Goal: Navigation & Orientation: Find specific page/section

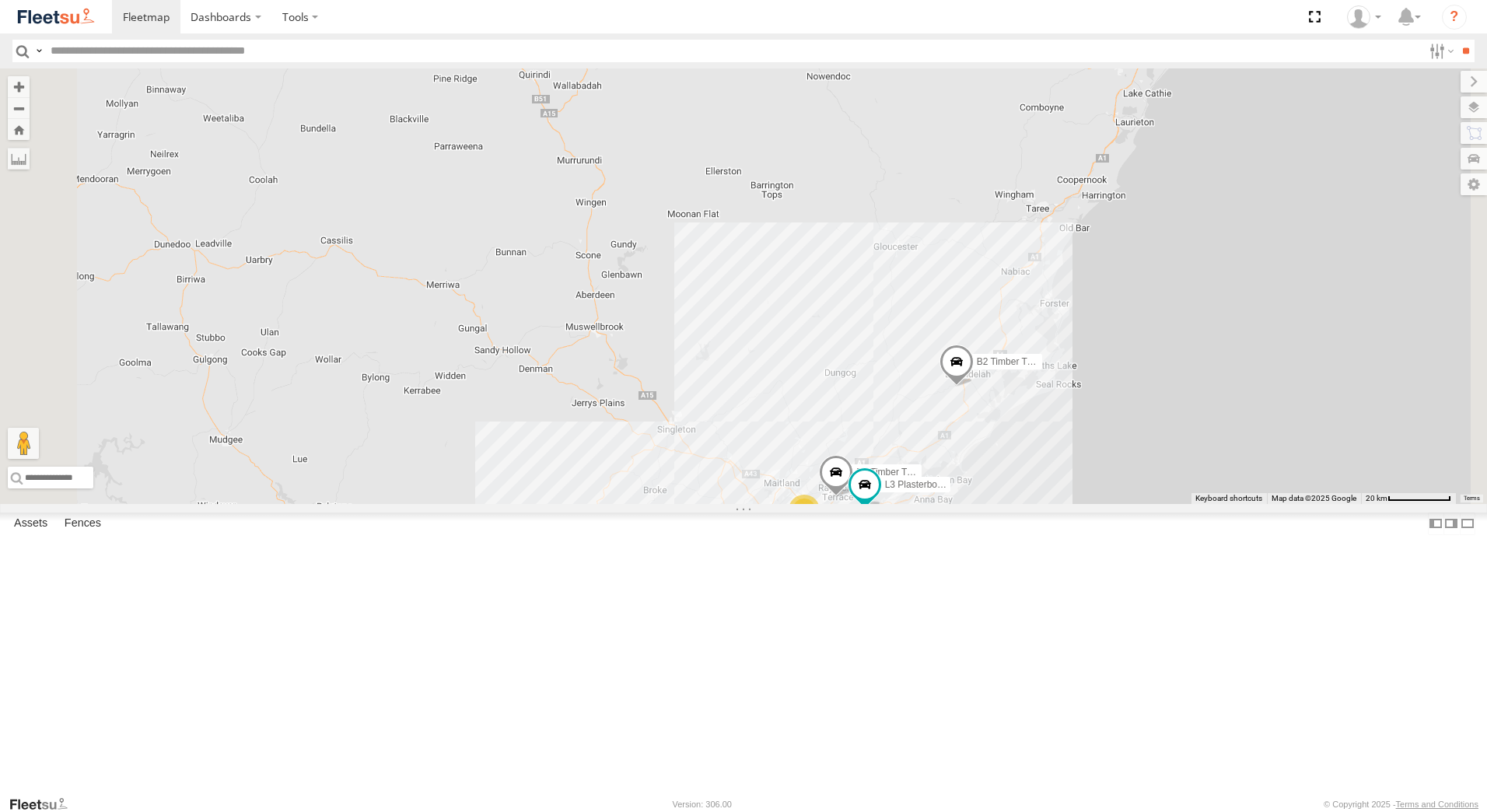
click at [0, 0] on div "B1 Timber Truck" at bounding box center [0, 0] width 0 height 0
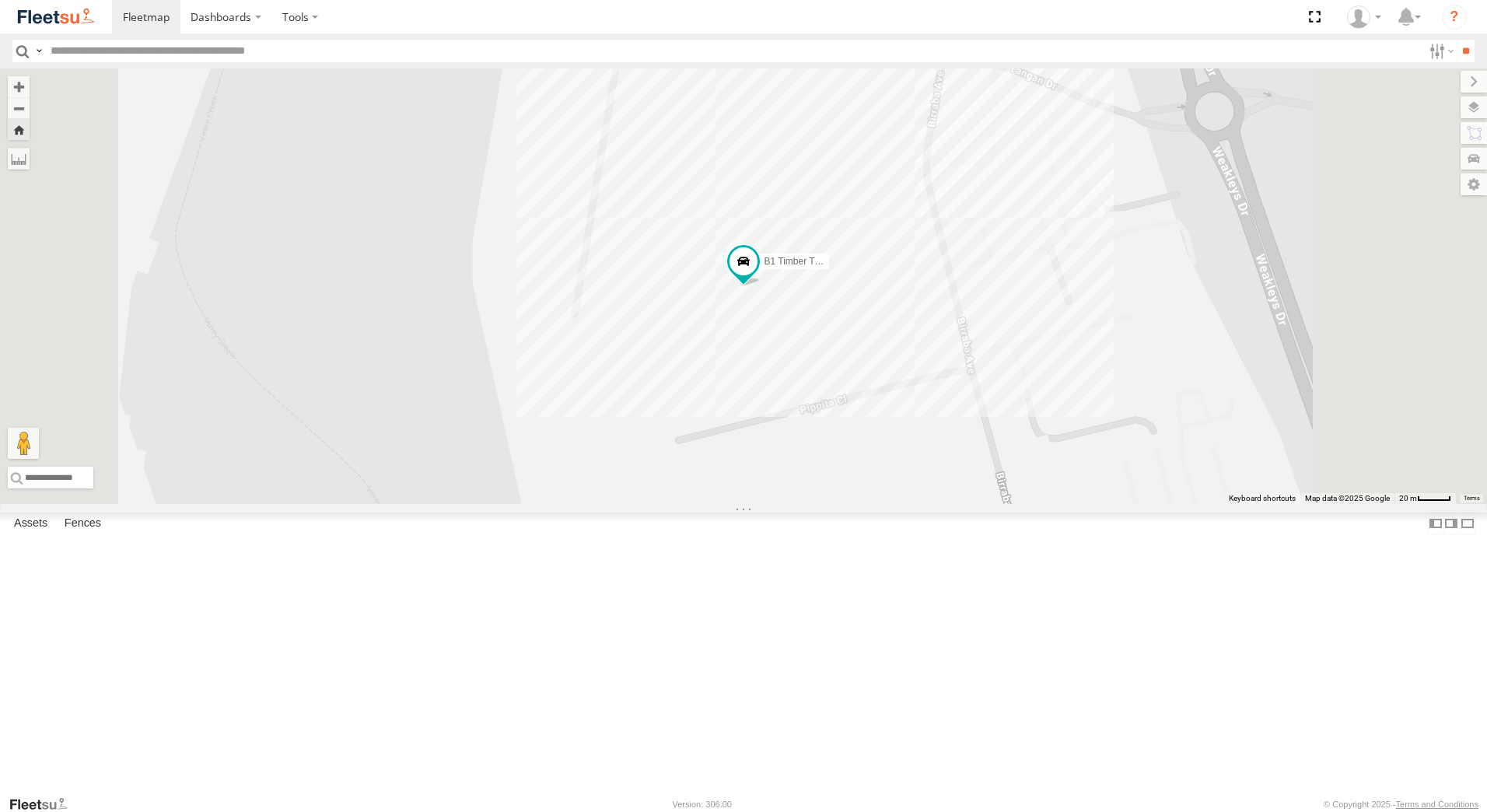
click at [0, 0] on span at bounding box center [0, 0] width 0 height 0
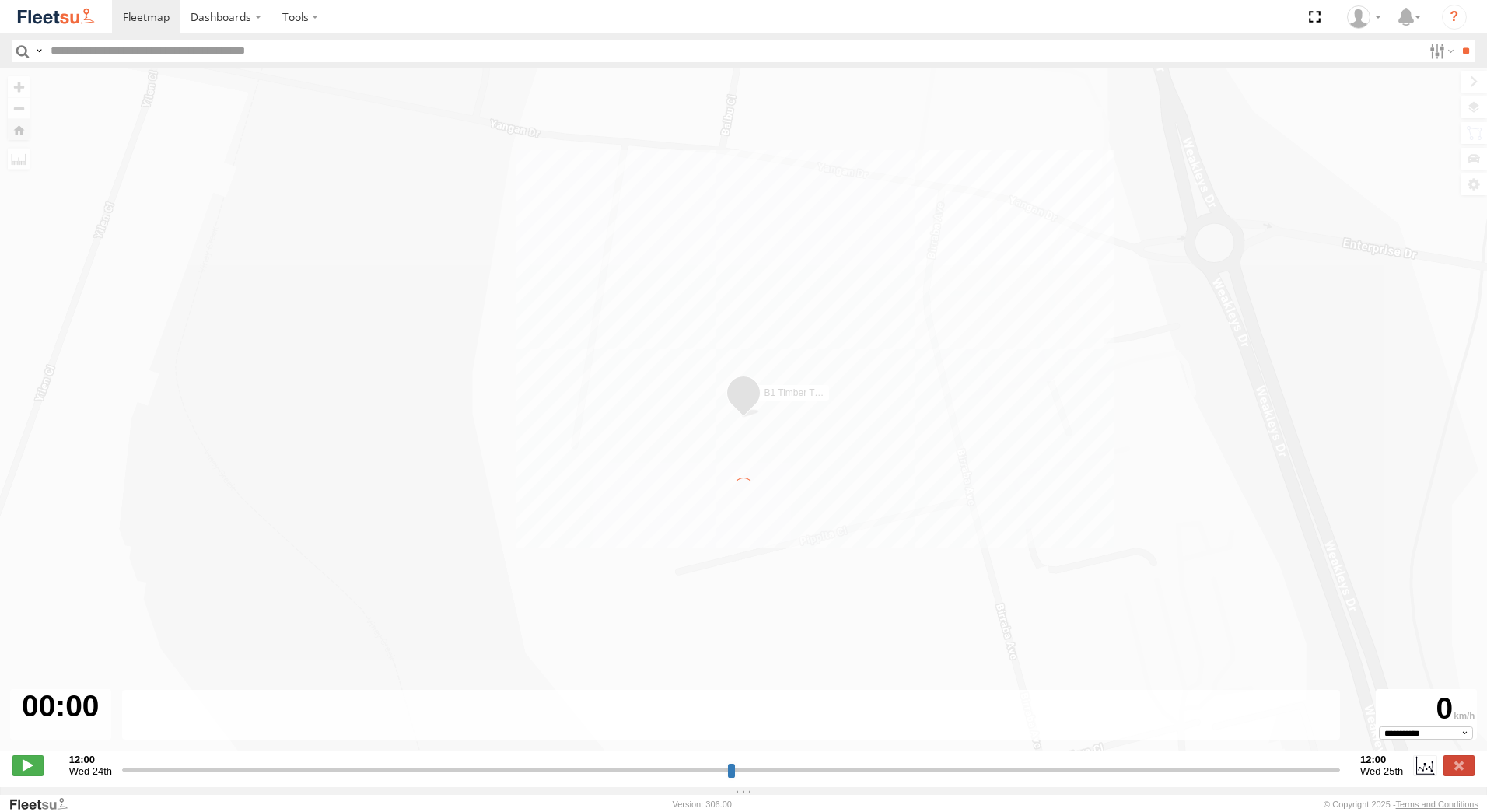
type input "**********"
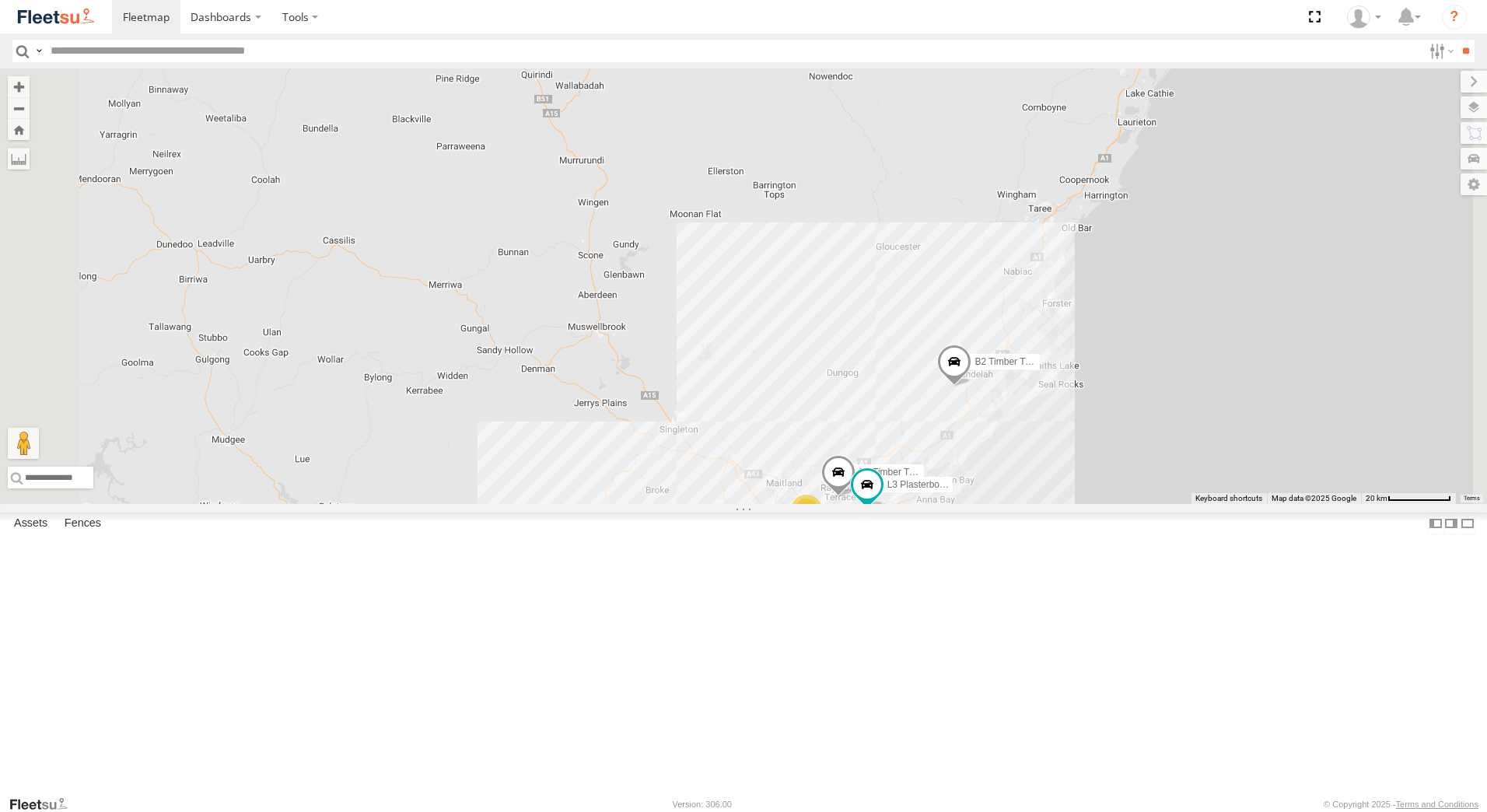
scroll to position [11, 0]
click at [0, 0] on div "B1 Timber Truck" at bounding box center [0, 0] width 0 height 0
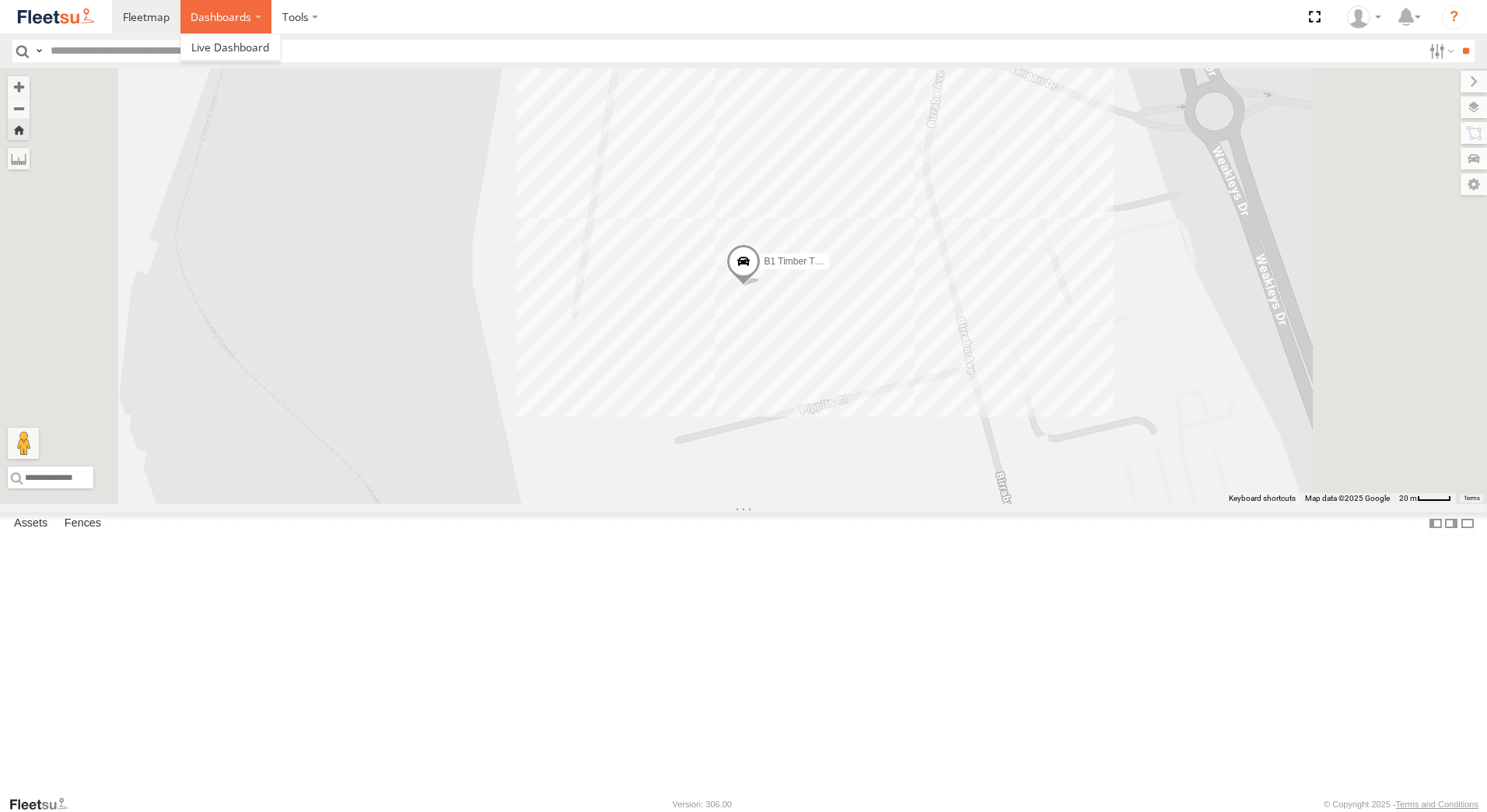
click at [255, 18] on label "Dashboards" at bounding box center [226, 16] width 91 height 33
click at [294, 16] on label at bounding box center [300, 16] width 58 height 33
click at [212, 19] on label "Dashboards" at bounding box center [226, 16] width 91 height 33
click at [0, 0] on div "B1 Timber Truck" at bounding box center [0, 0] width 0 height 0
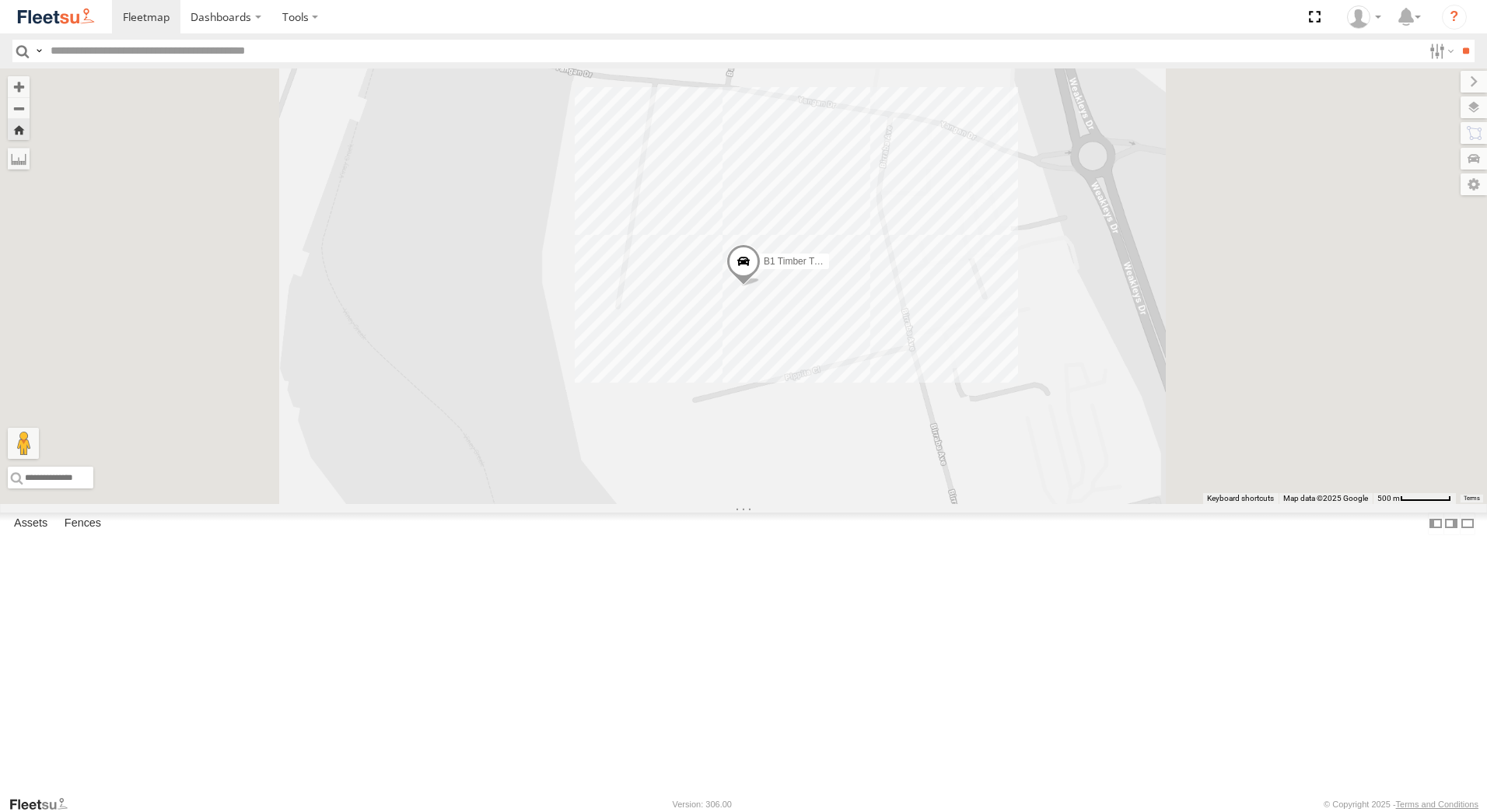
click at [0, 0] on div "B1 Timber Truck" at bounding box center [0, 0] width 0 height 0
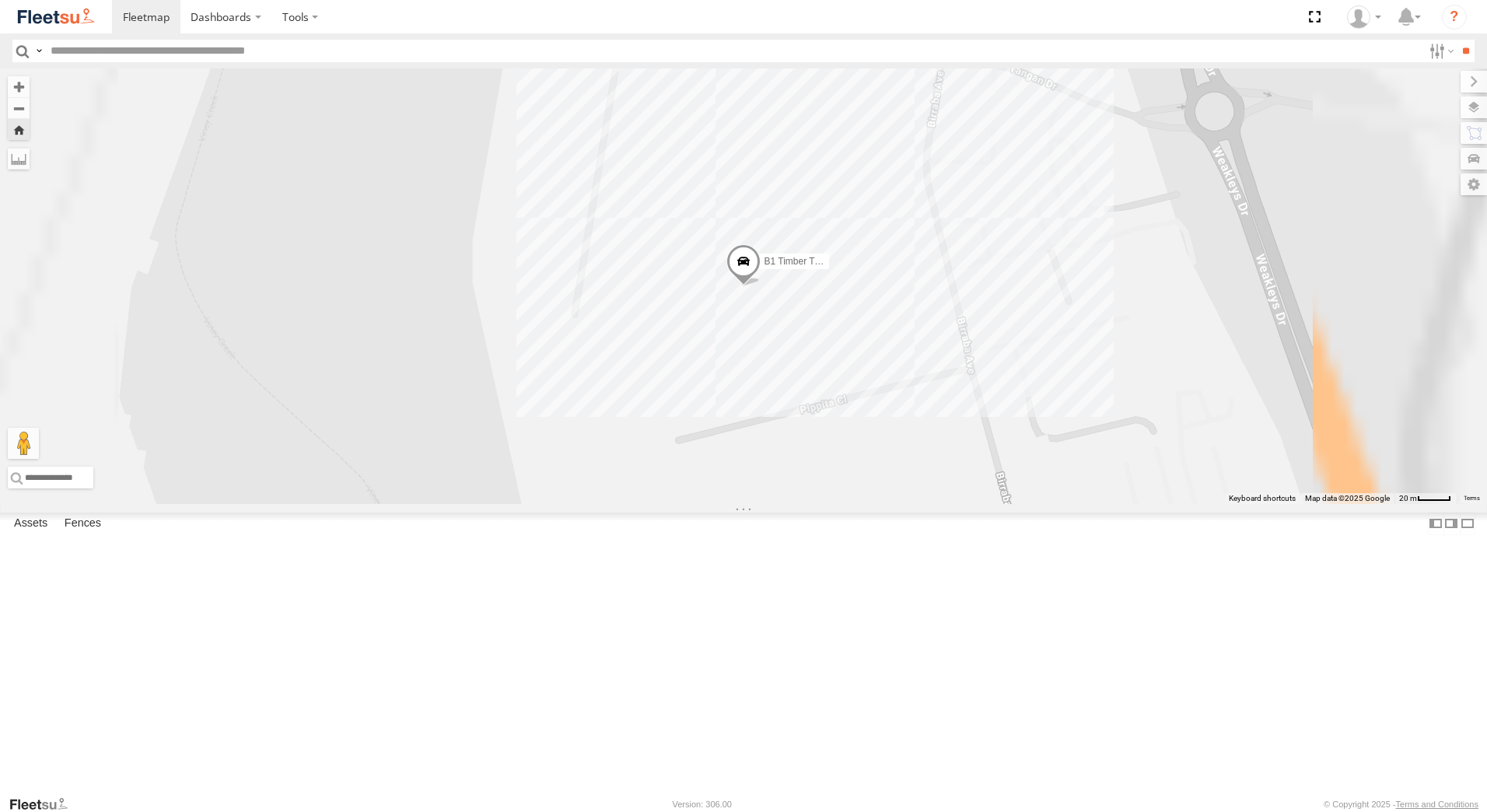
drag, startPoint x: 114, startPoint y: 496, endPoint x: 90, endPoint y: 495, distance: 24.0
click at [0, 0] on div "B1 Timber Truck" at bounding box center [0, 0] width 0 height 0
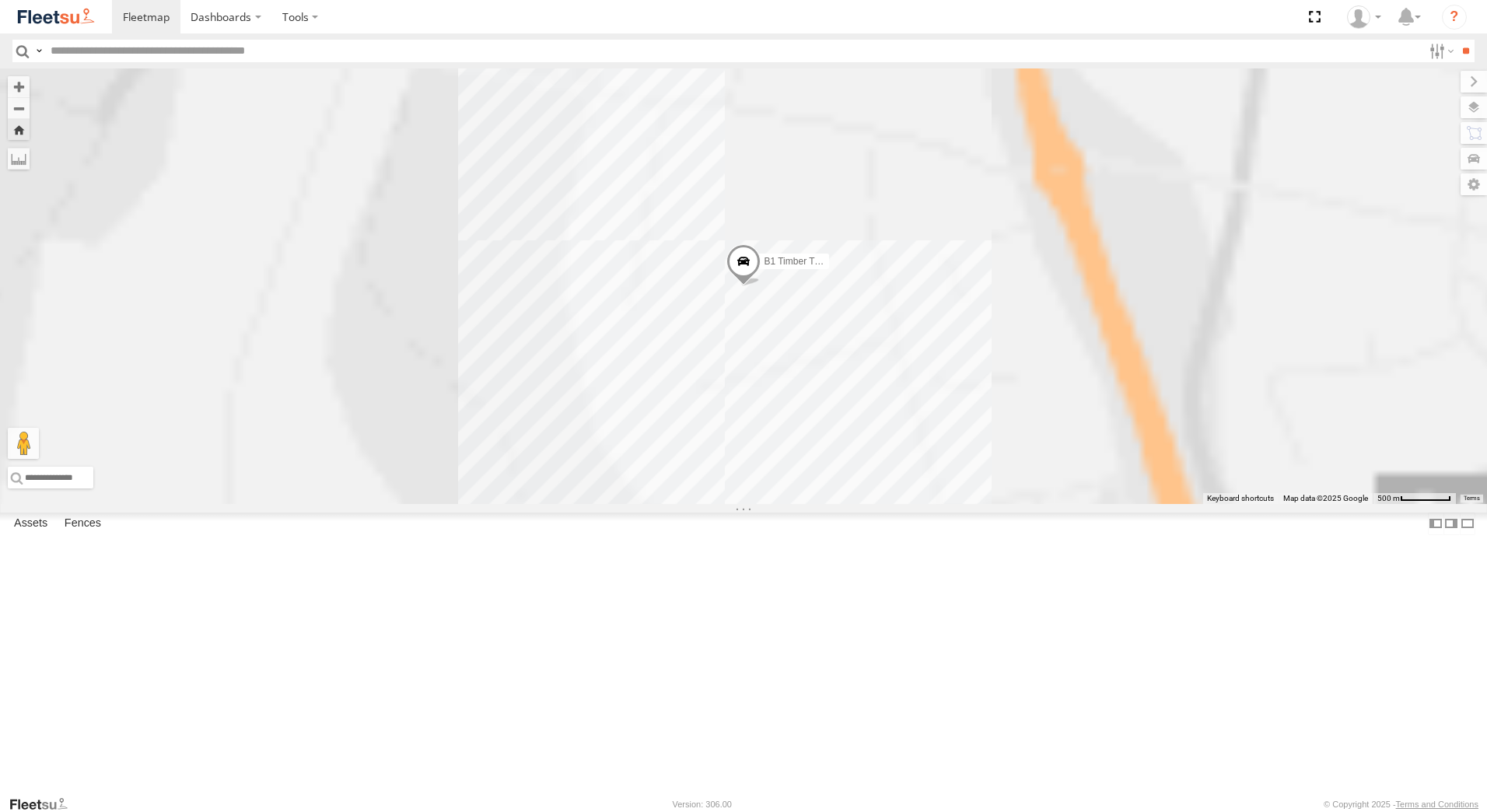
click at [0, 0] on div "B1 Timber Truck" at bounding box center [0, 0] width 0 height 0
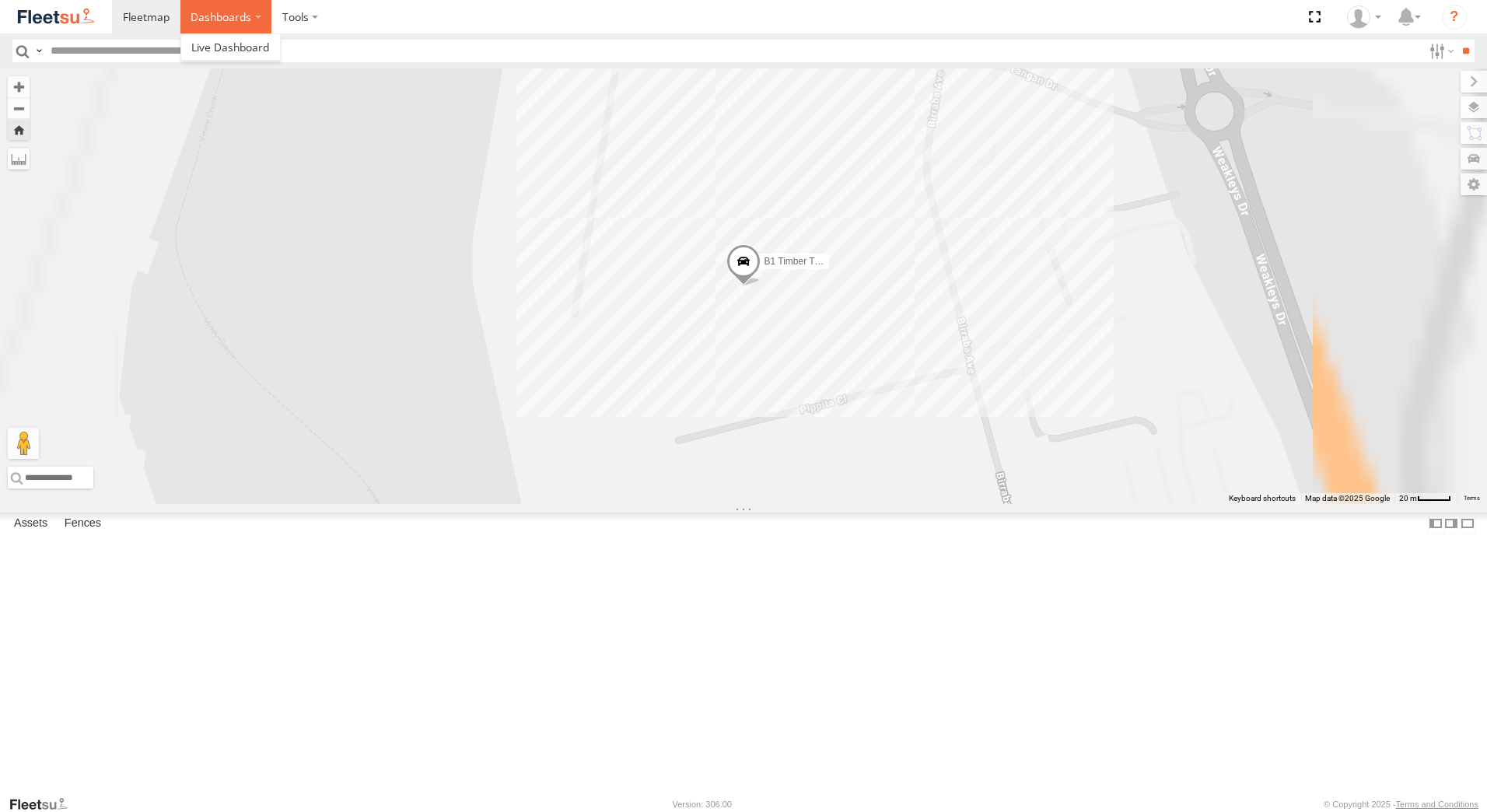
click at [257, 16] on label "Dashboards" at bounding box center [226, 16] width 91 height 33
click at [237, 42] on span at bounding box center [229, 47] width 78 height 15
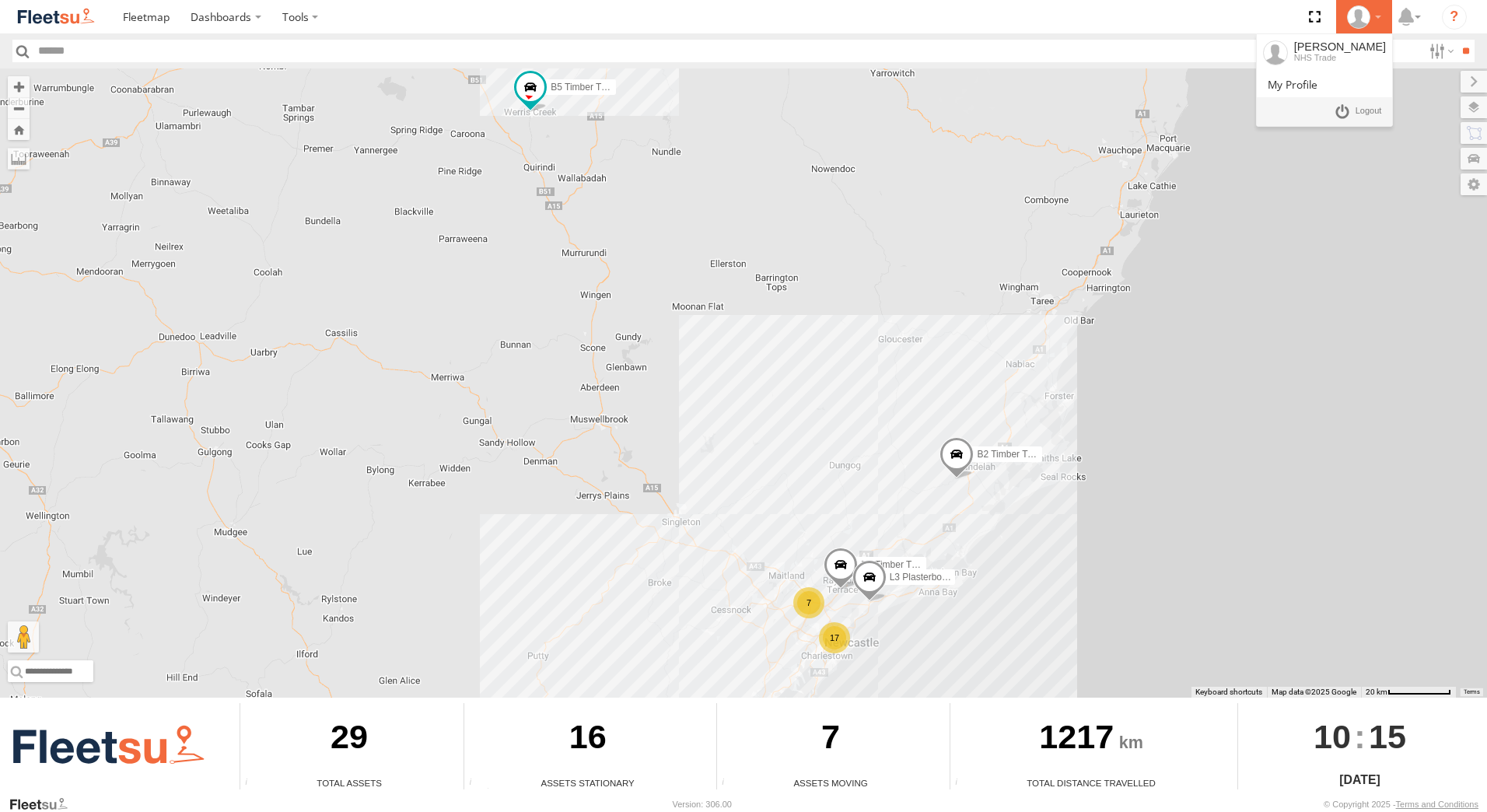
click at [1365, 16] on icon at bounding box center [1359, 17] width 24 height 24
click at [1318, 78] on span at bounding box center [1293, 84] width 50 height 15
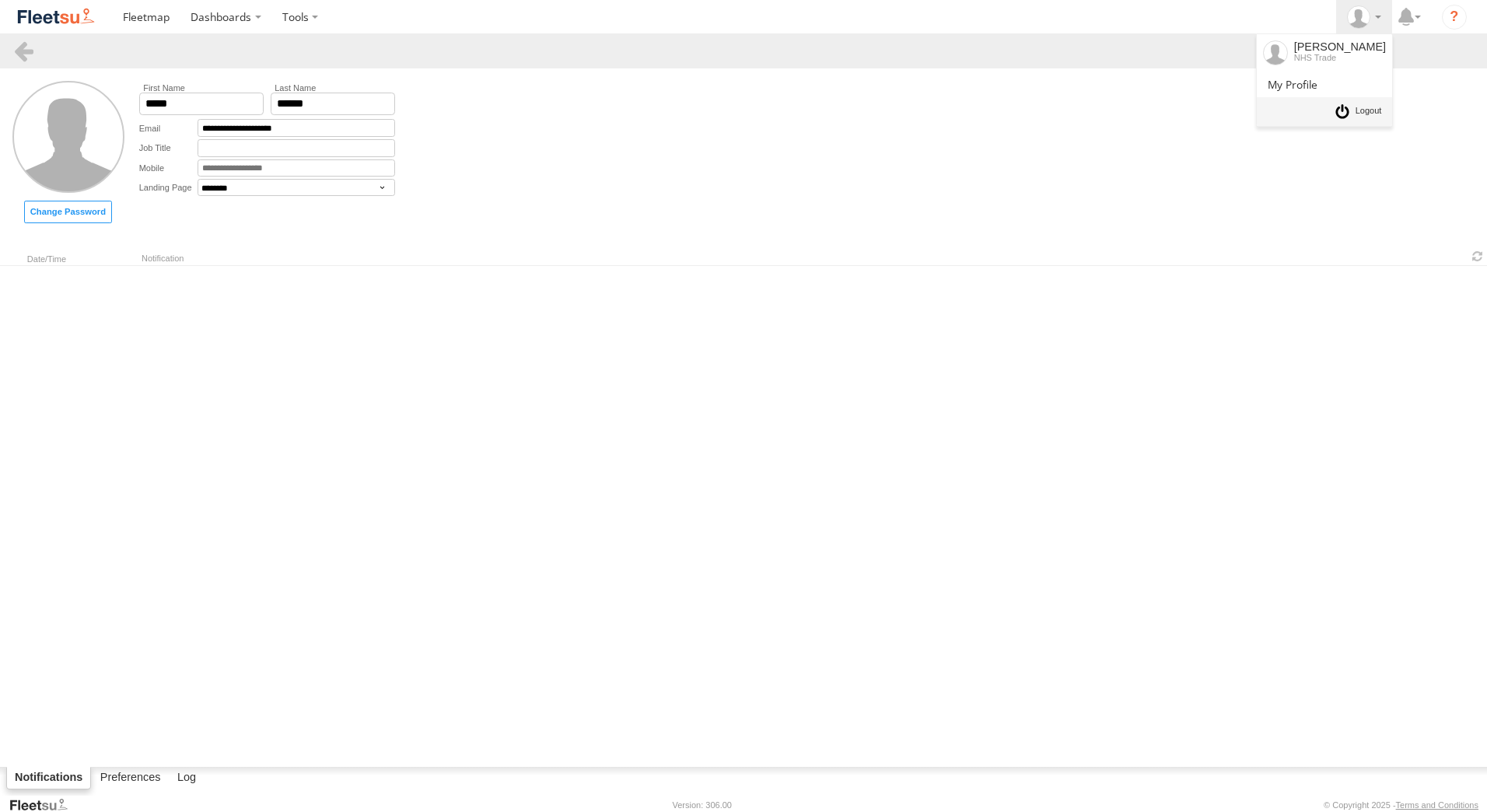
click at [1362, 114] on span at bounding box center [1369, 111] width 26 height 17
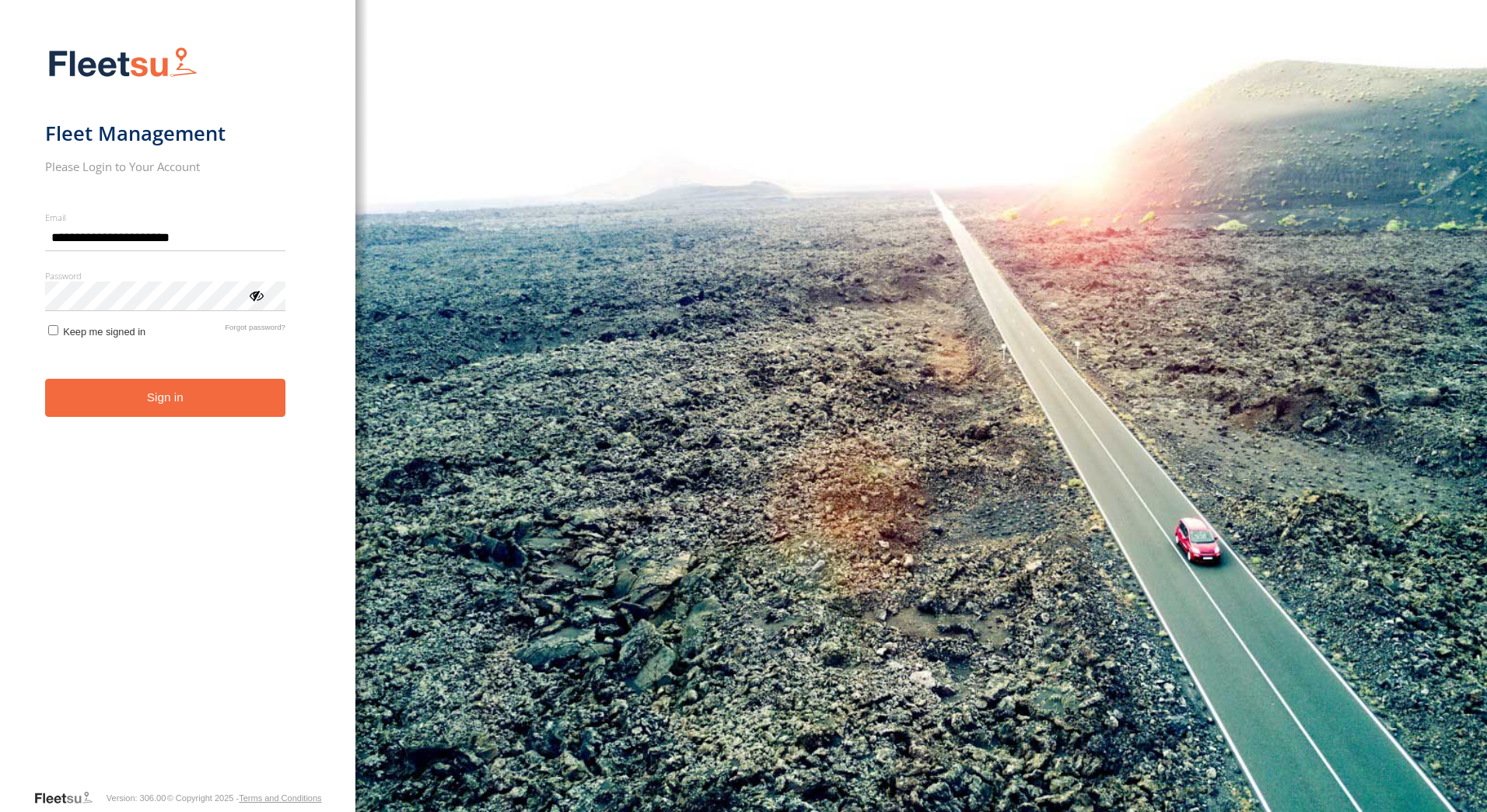
drag, startPoint x: 186, startPoint y: 237, endPoint x: -127, endPoint y: 237, distance: 313.0
click at [0, 237] on html "**********" at bounding box center [744, 406] width 1487 height 812
type input "**********"
click at [167, 392] on button "Sign in" at bounding box center [165, 397] width 241 height 38
